Goal: Task Accomplishment & Management: Manage account settings

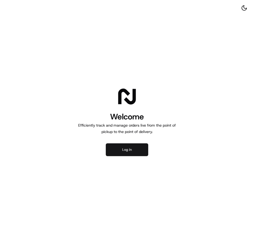
click at [131, 152] on button "Log in" at bounding box center [127, 149] width 42 height 13
